Goal: Navigation & Orientation: Find specific page/section

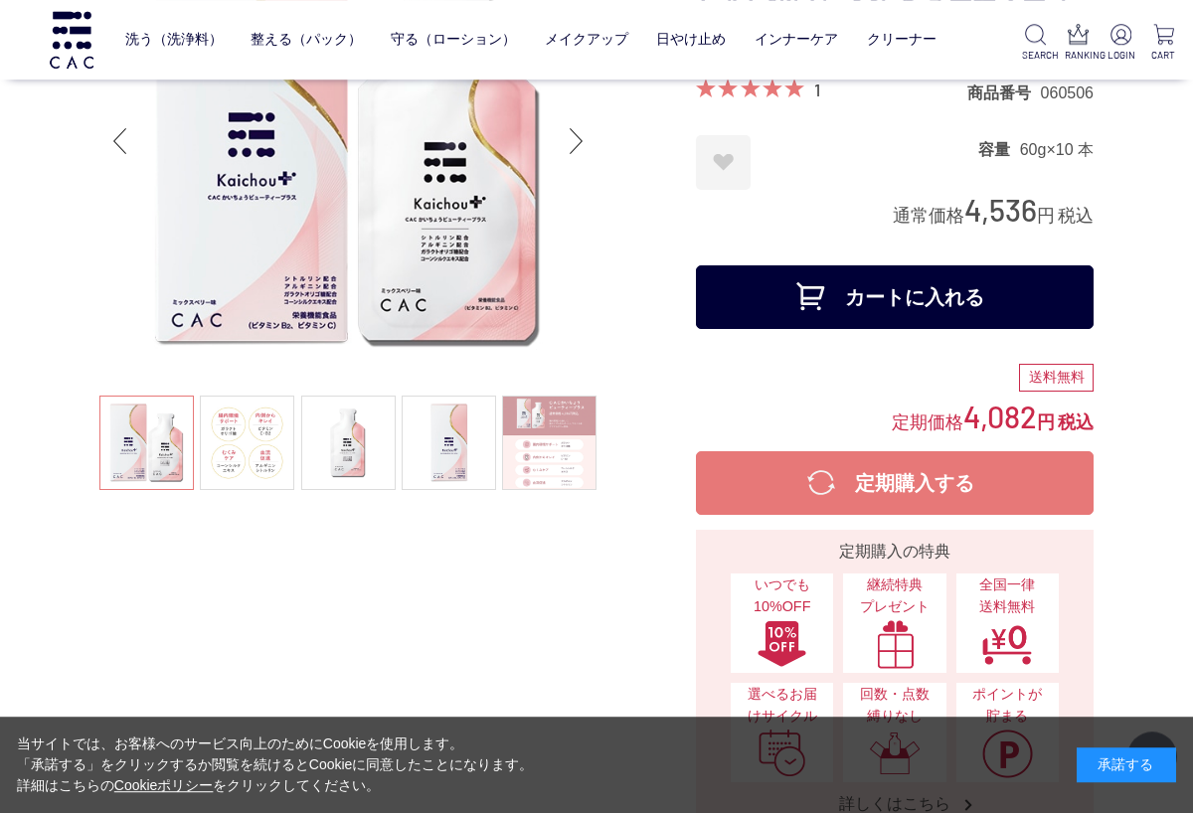
scroll to position [178, 0]
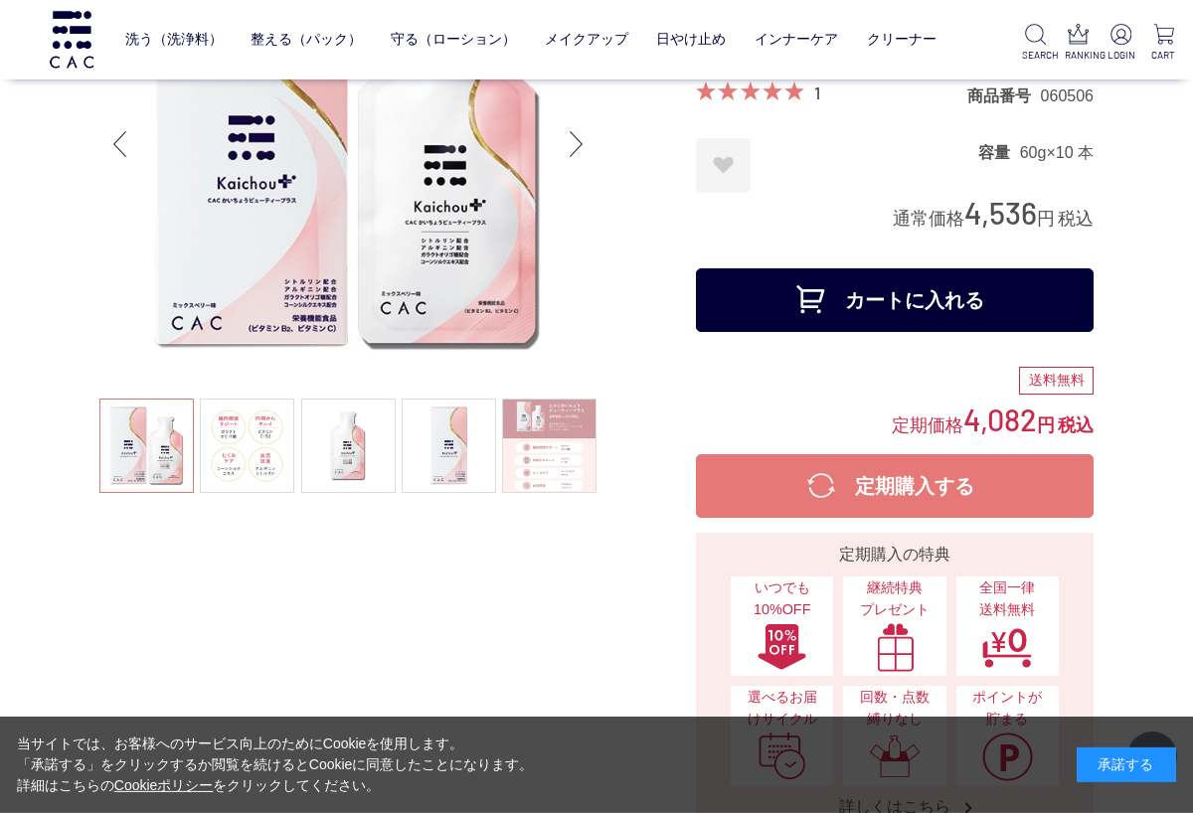
click at [249, 461] on link at bounding box center [247, 446] width 94 height 94
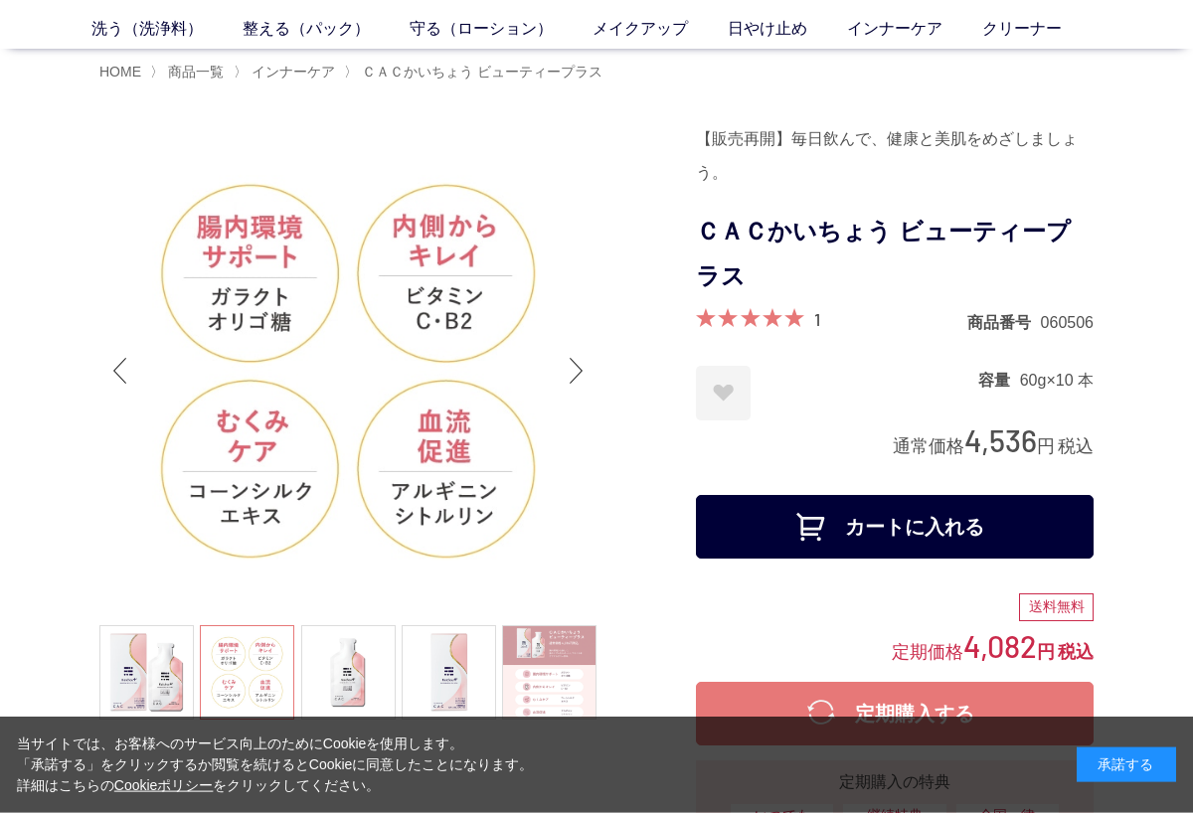
scroll to position [86, 0]
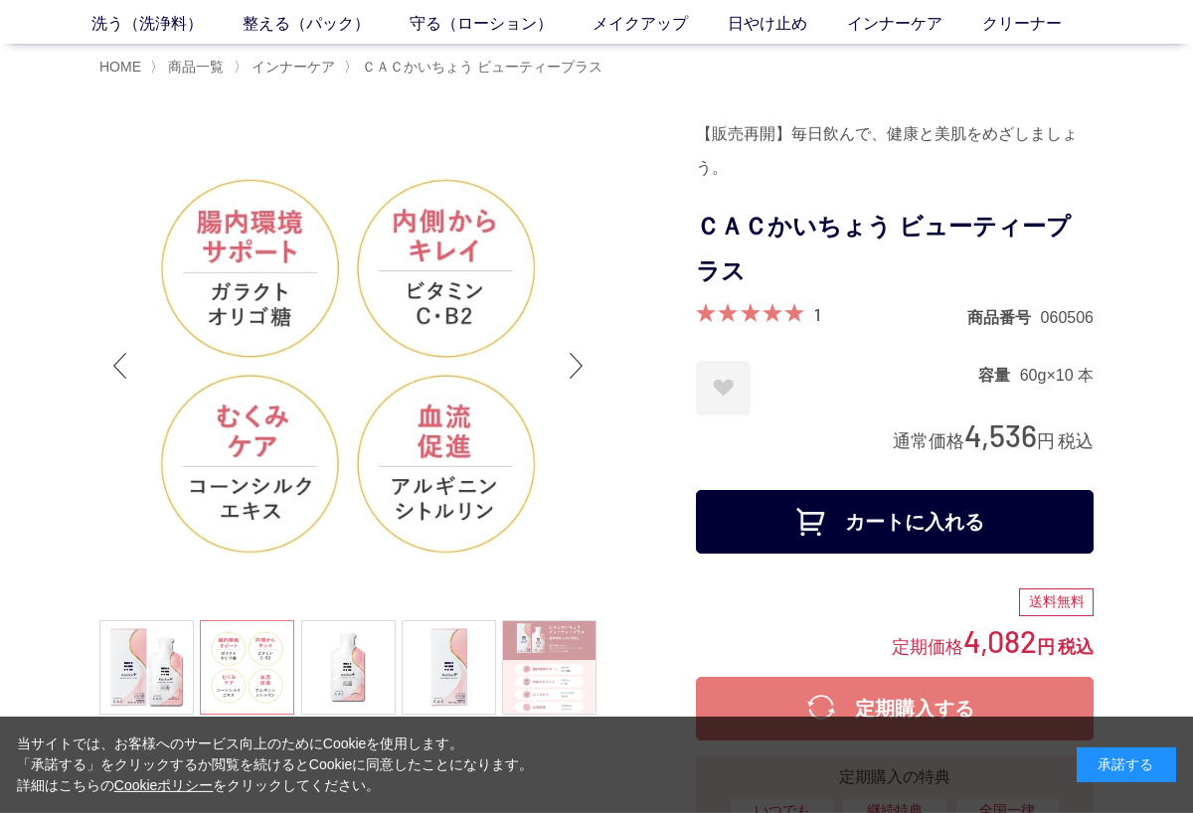
click at [360, 670] on link at bounding box center [348, 667] width 94 height 94
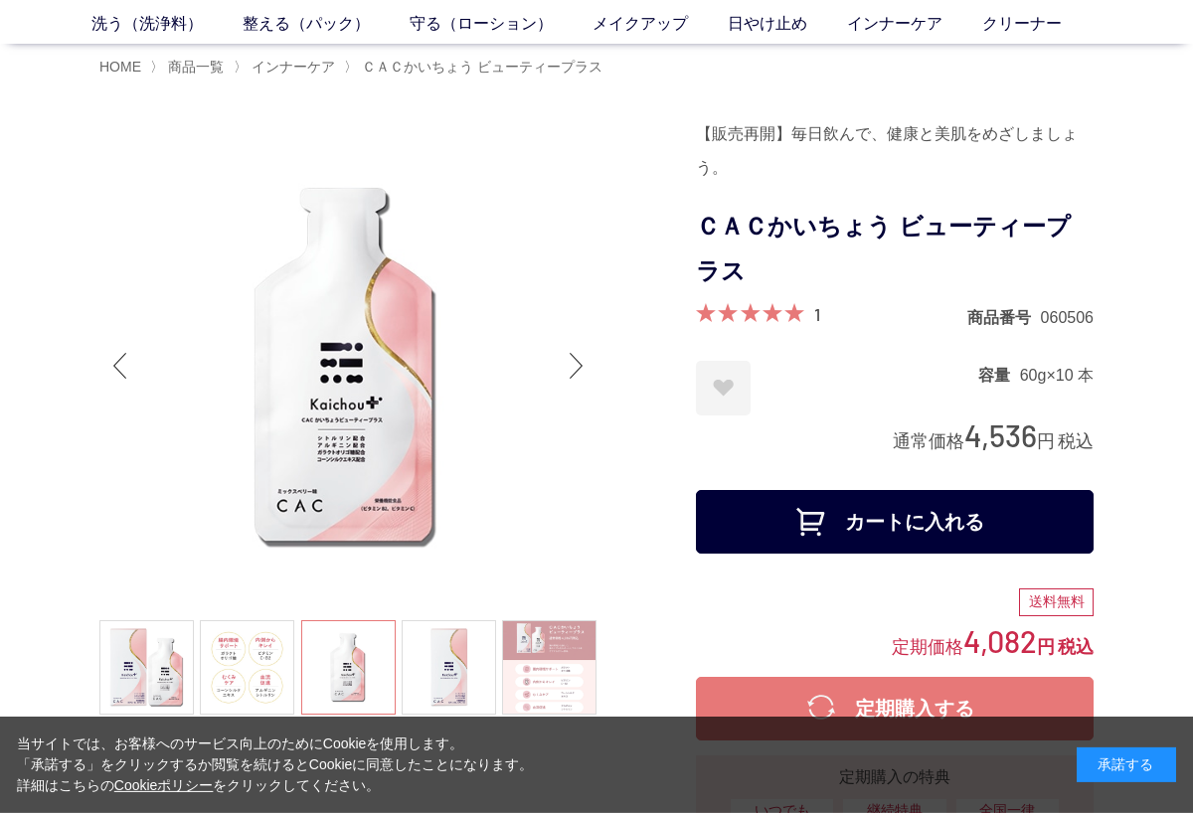
click at [456, 684] on link at bounding box center [449, 667] width 94 height 94
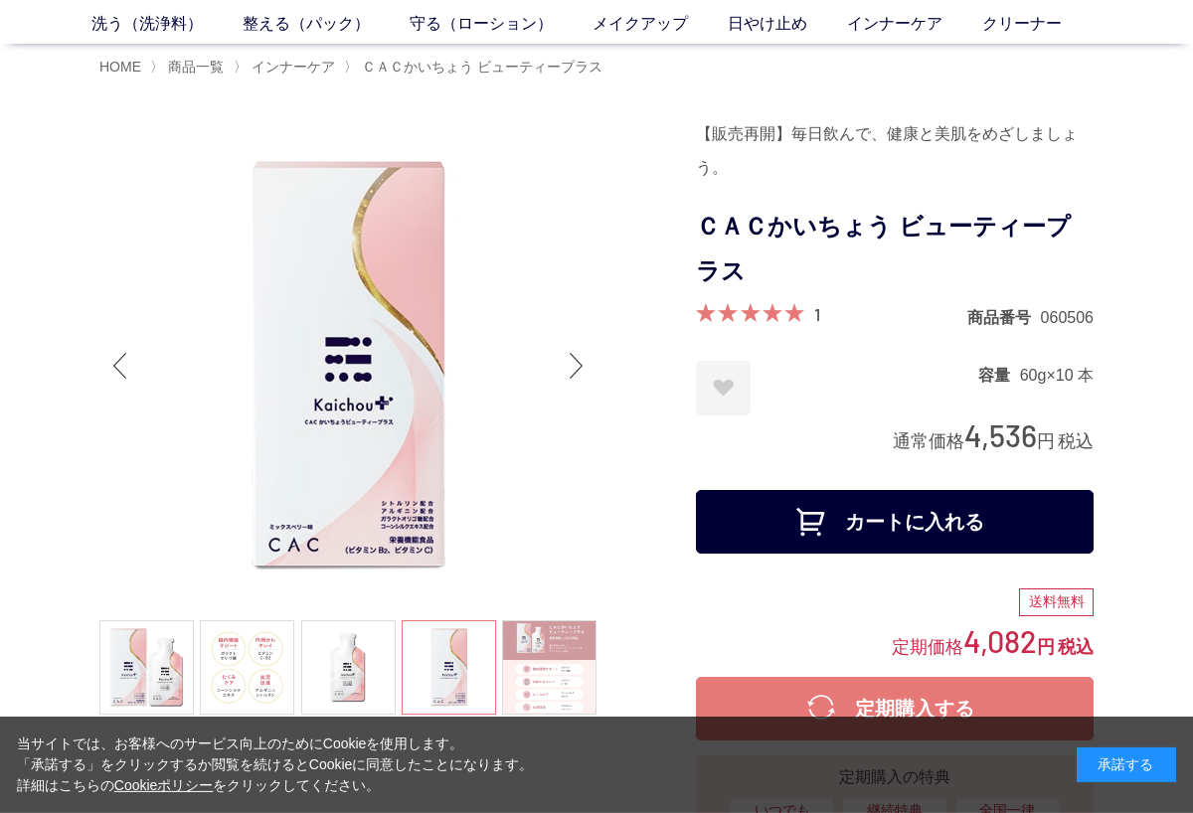
click at [568, 680] on link at bounding box center [549, 667] width 94 height 94
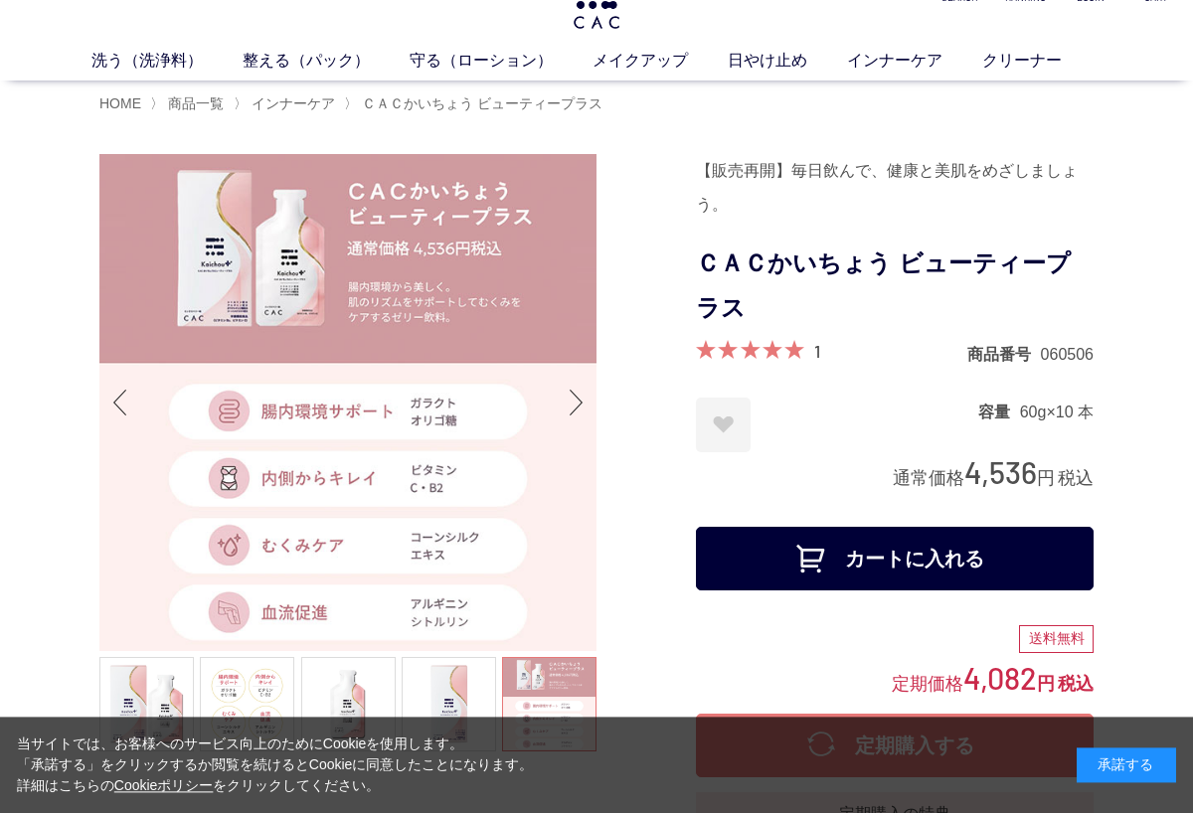
scroll to position [0, 0]
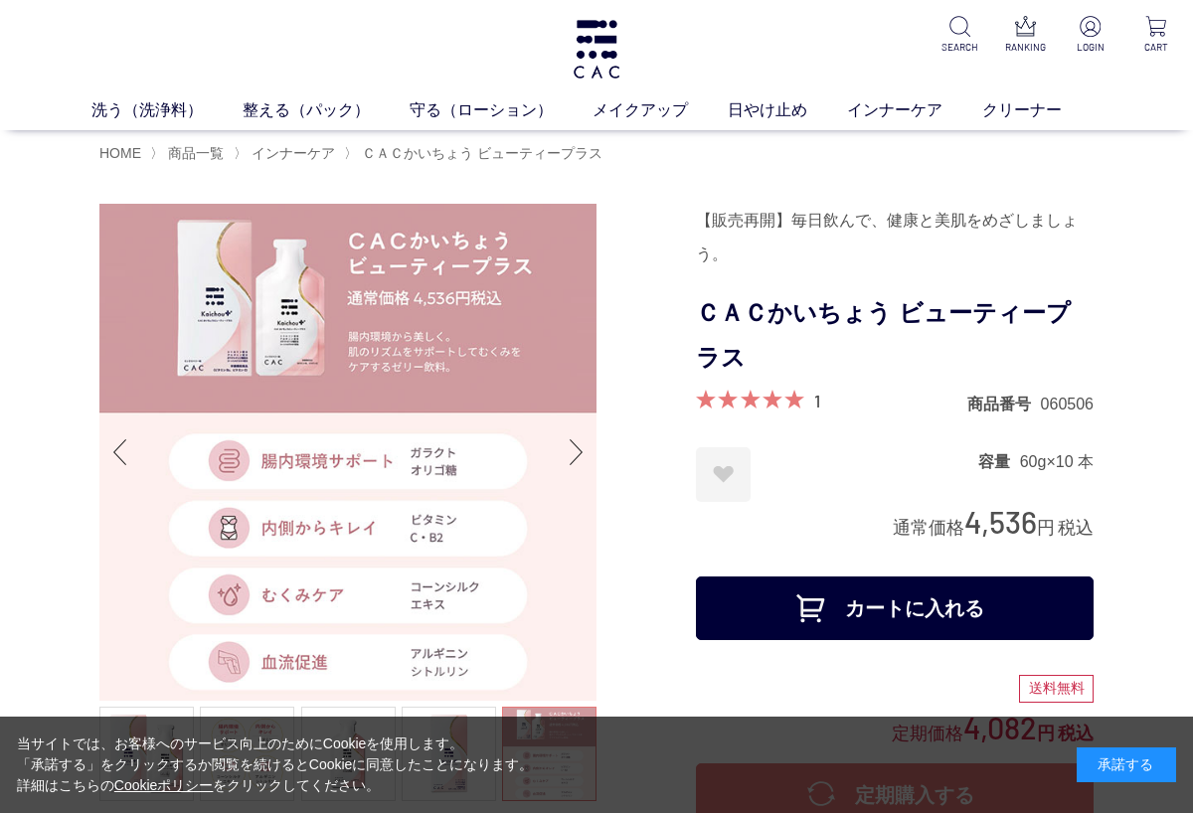
click at [897, 110] on link "インナーケア" at bounding box center [914, 110] width 135 height 24
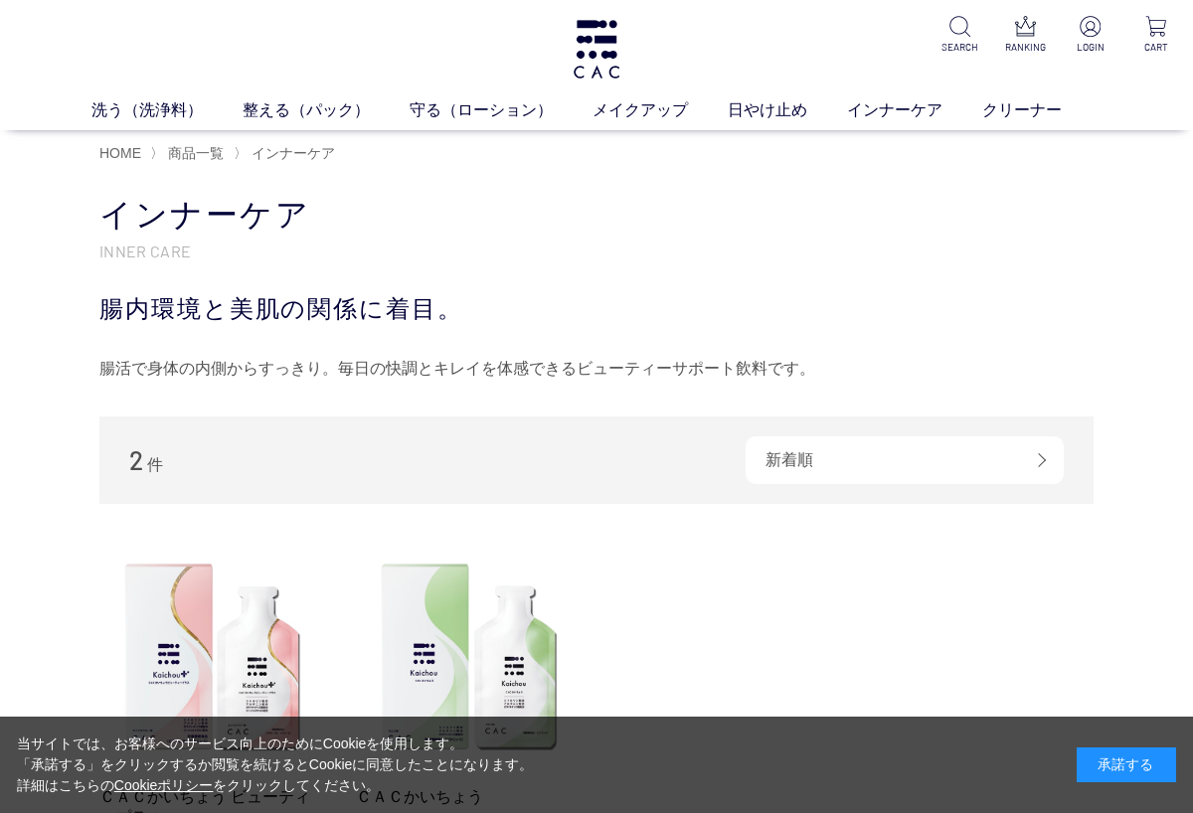
click at [1063, 110] on link "クリーナー" at bounding box center [1041, 110] width 119 height 24
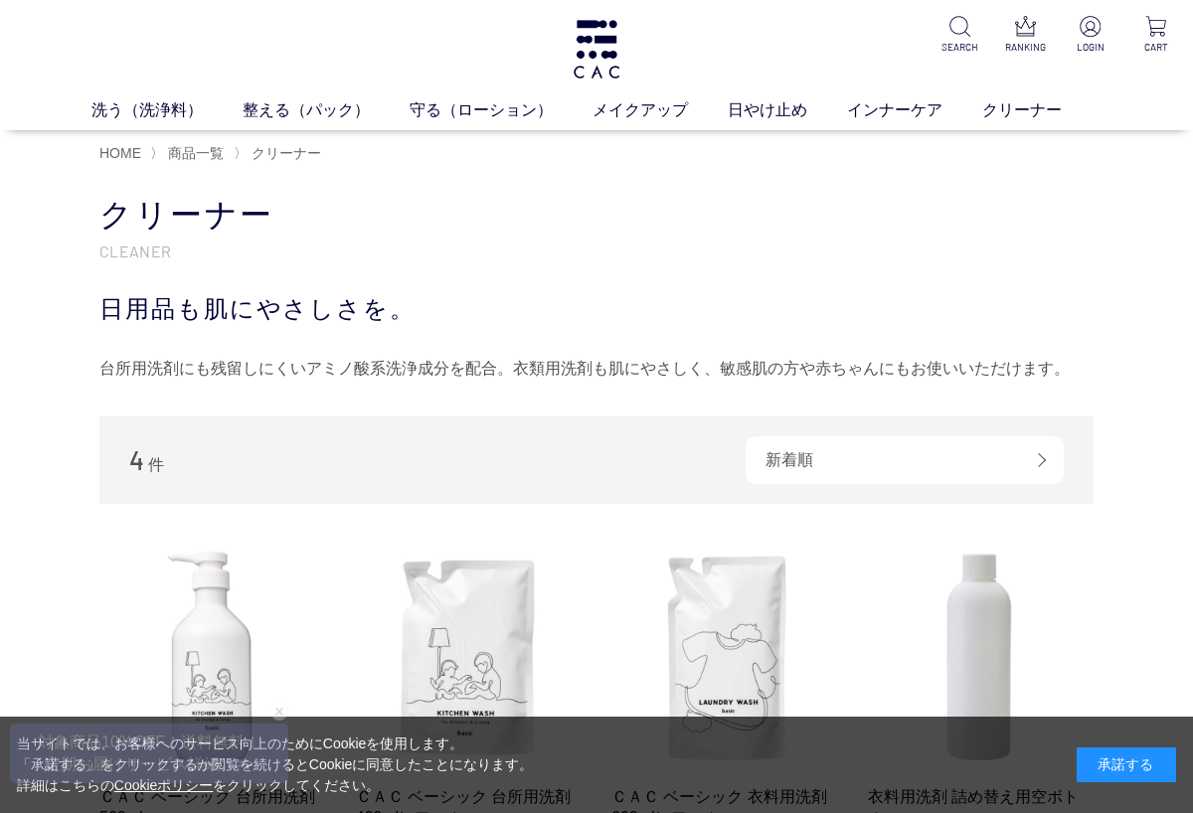
click at [154, 100] on link "洗う（洗浄料）" at bounding box center [166, 110] width 151 height 24
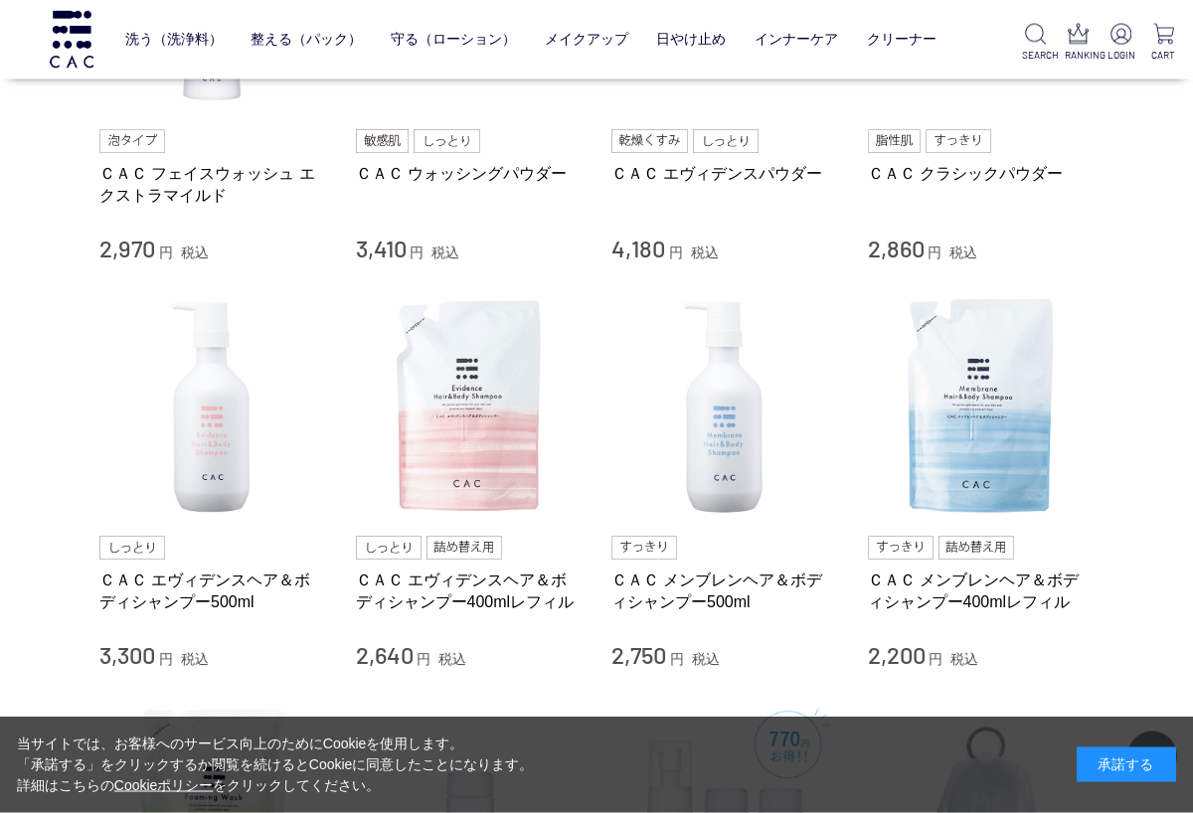
scroll to position [634, 0]
